Goal: Task Accomplishment & Management: Complete application form

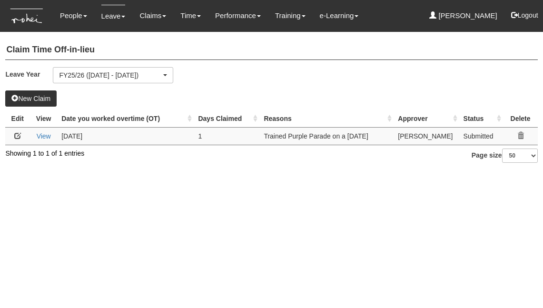
select select "50"
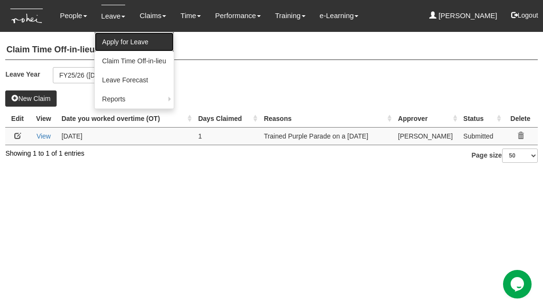
click at [115, 39] on link "Apply for Leave" at bounding box center [134, 41] width 79 height 19
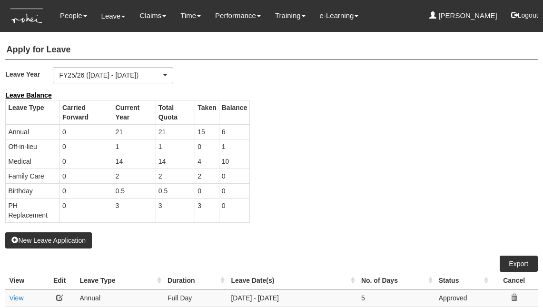
select select "50"
click at [60, 237] on button "New Leave Application" at bounding box center [48, 240] width 87 height 16
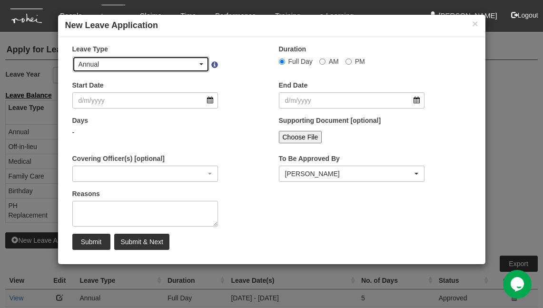
click at [196, 65] on div "Annual" at bounding box center [138, 64] width 119 height 10
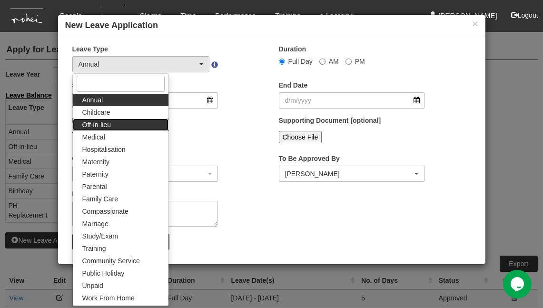
click at [134, 122] on link "Off-in-lieu" at bounding box center [121, 124] width 96 height 12
select select "3"
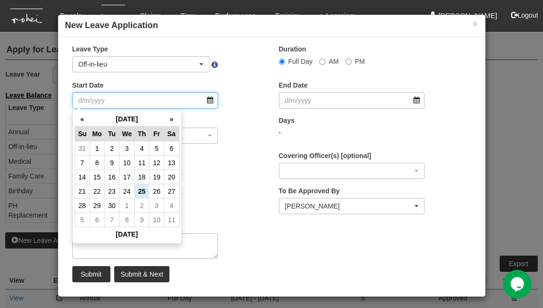
click at [151, 106] on input "Start Date" at bounding box center [145, 100] width 146 height 16
click at [171, 121] on th "»" at bounding box center [171, 119] width 15 height 15
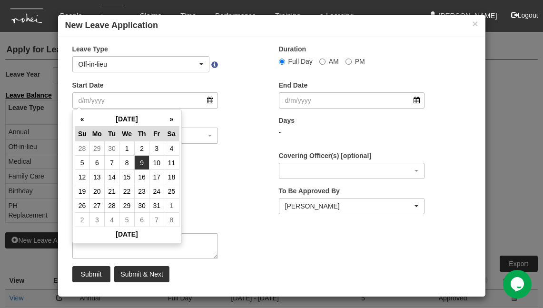
click at [144, 161] on td "9" at bounding box center [142, 163] width 15 height 14
type input "[DATE]"
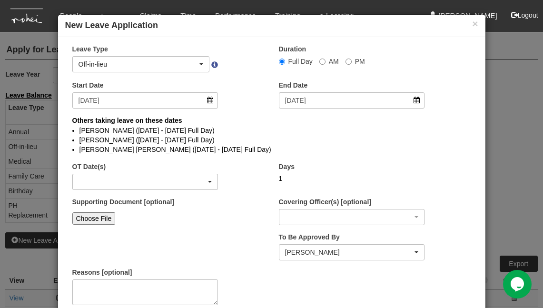
select select
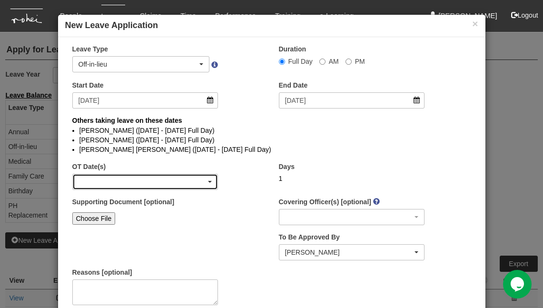
click at [133, 181] on div "button" at bounding box center [145, 181] width 145 height 15
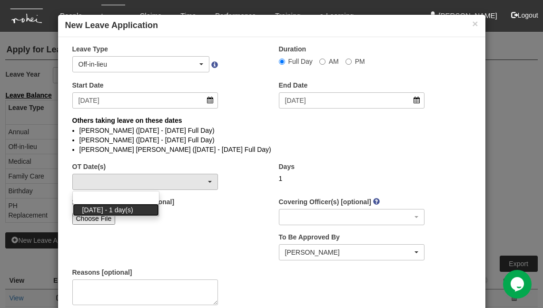
click at [124, 212] on span "[DATE] - 1 day(s)" at bounding box center [107, 210] width 51 height 10
select select "1106"
click at [150, 211] on link "[DATE] - 1 day(s)" at bounding box center [116, 210] width 86 height 12
click at [146, 211] on link "[DATE] - 1 day(s)" at bounding box center [116, 210] width 86 height 12
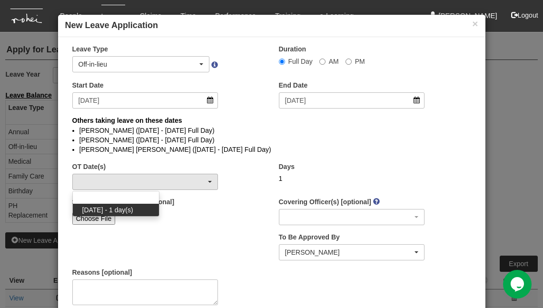
select select "1106"
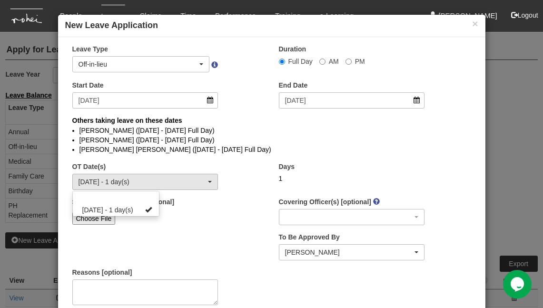
click at [191, 232] on input "file" at bounding box center [135, 233] width 126 height 17
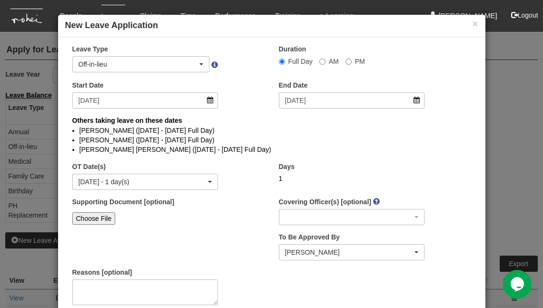
scroll to position [49, 0]
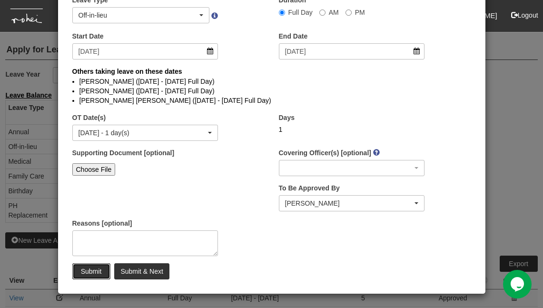
click at [98, 269] on input "Submit" at bounding box center [91, 271] width 38 height 16
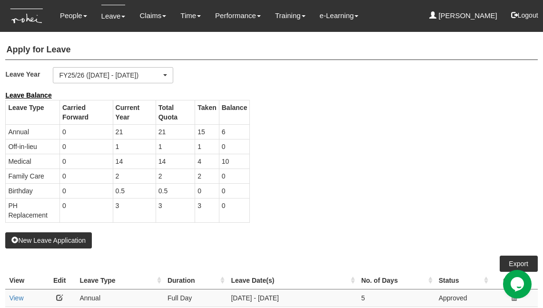
select select "50"
